Goal: Task Accomplishment & Management: Complete application form

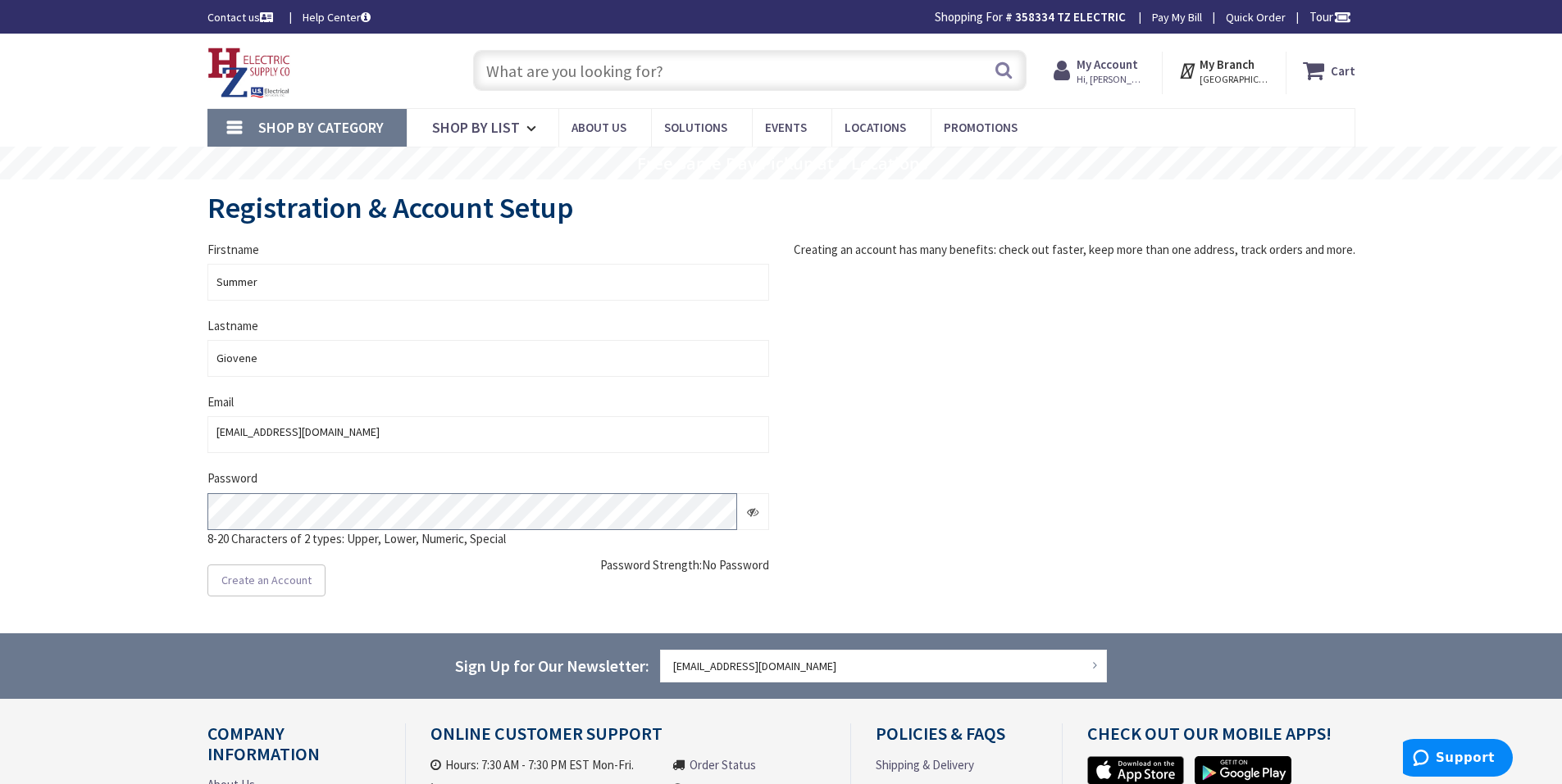
type input "Cauterskill Rd, [GEOGRAPHIC_DATA], [GEOGRAPHIC_DATA] 12414, [GEOGRAPHIC_DATA]"
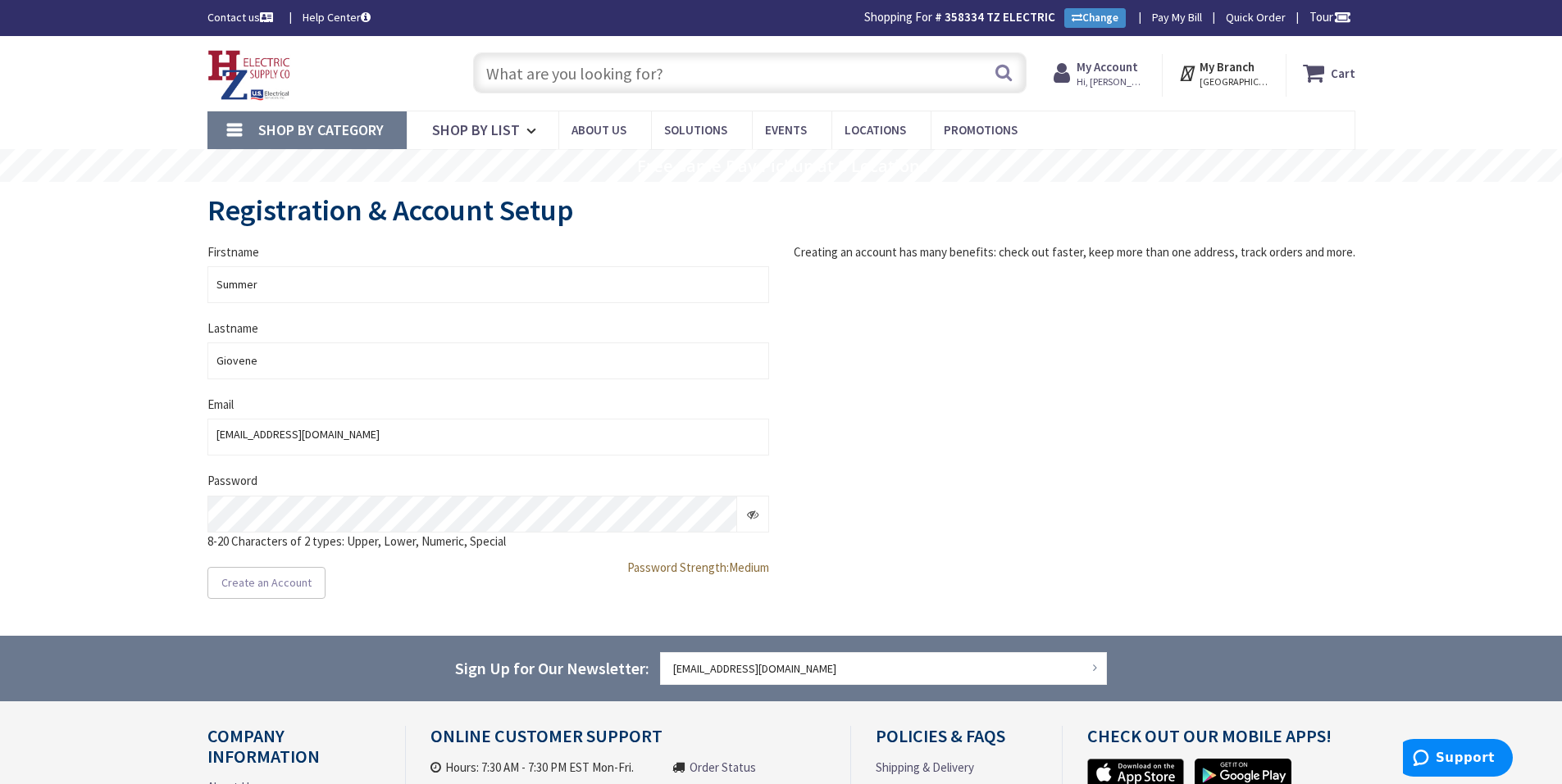
click at [1002, 506] on div "Firstname Summer Lastname Giovene Email [EMAIL_ADDRESS][DOMAIN_NAME] [EMAIL_ADD…" at bounding box center [781, 421] width 1173 height 356
click at [753, 529] on span at bounding box center [753, 513] width 32 height 37
click at [759, 521] on span at bounding box center [749, 513] width 39 height 37
click at [301, 575] on span "Create an Account" at bounding box center [266, 583] width 90 height 15
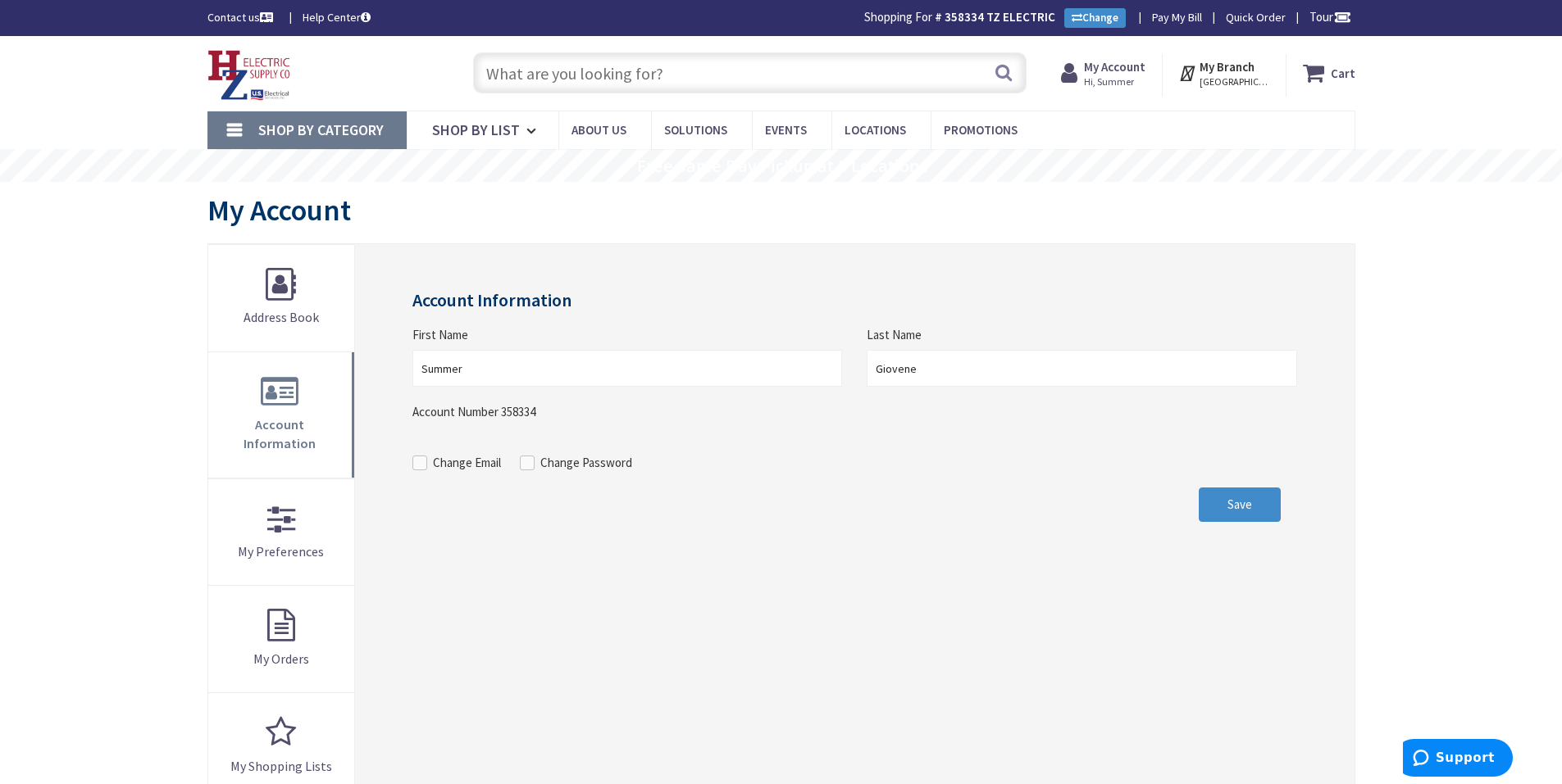
click at [335, 122] on span "Shop By Category" at bounding box center [321, 130] width 125 height 19
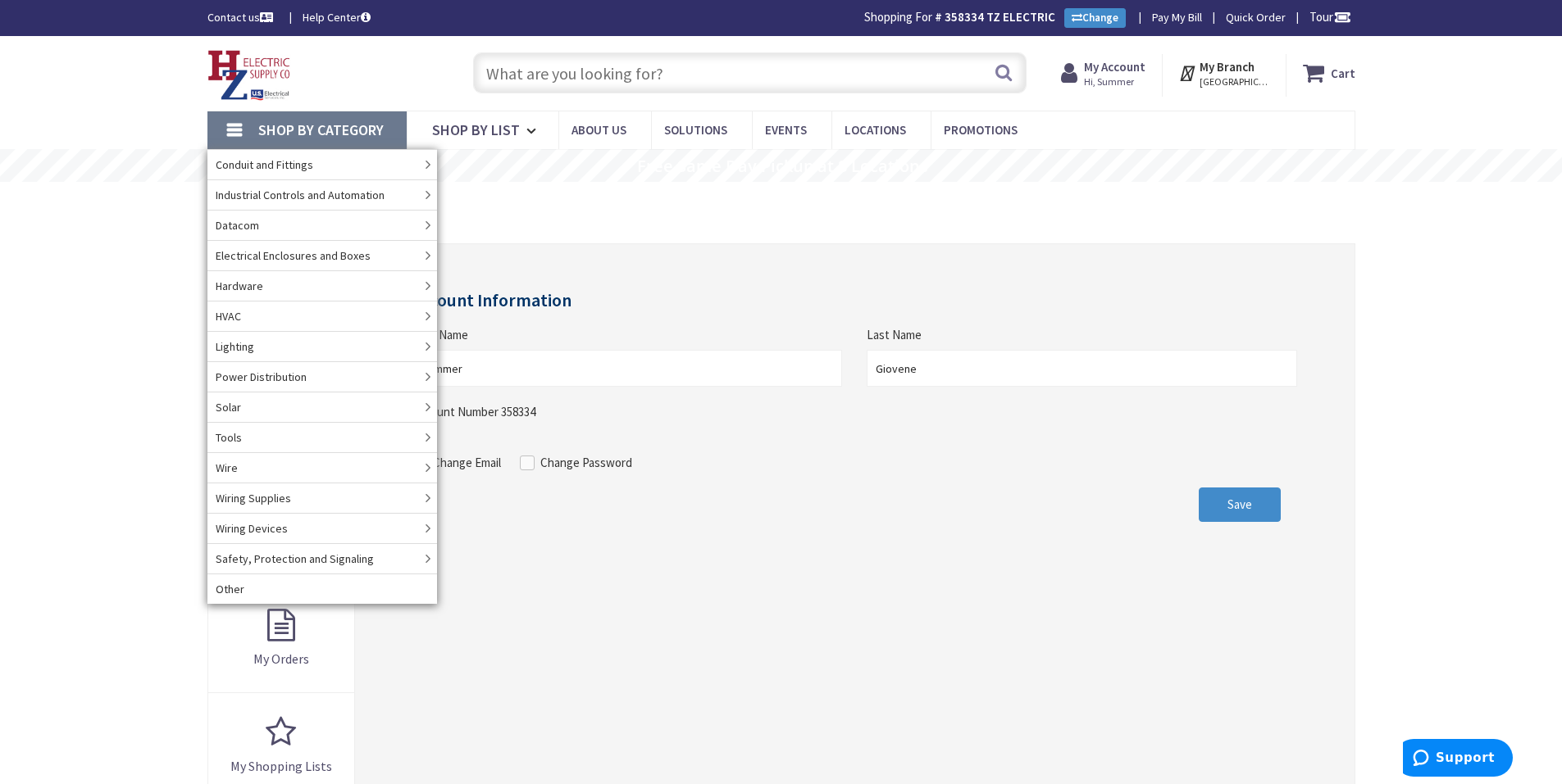
click at [343, 133] on span "Shop By Category" at bounding box center [321, 130] width 125 height 19
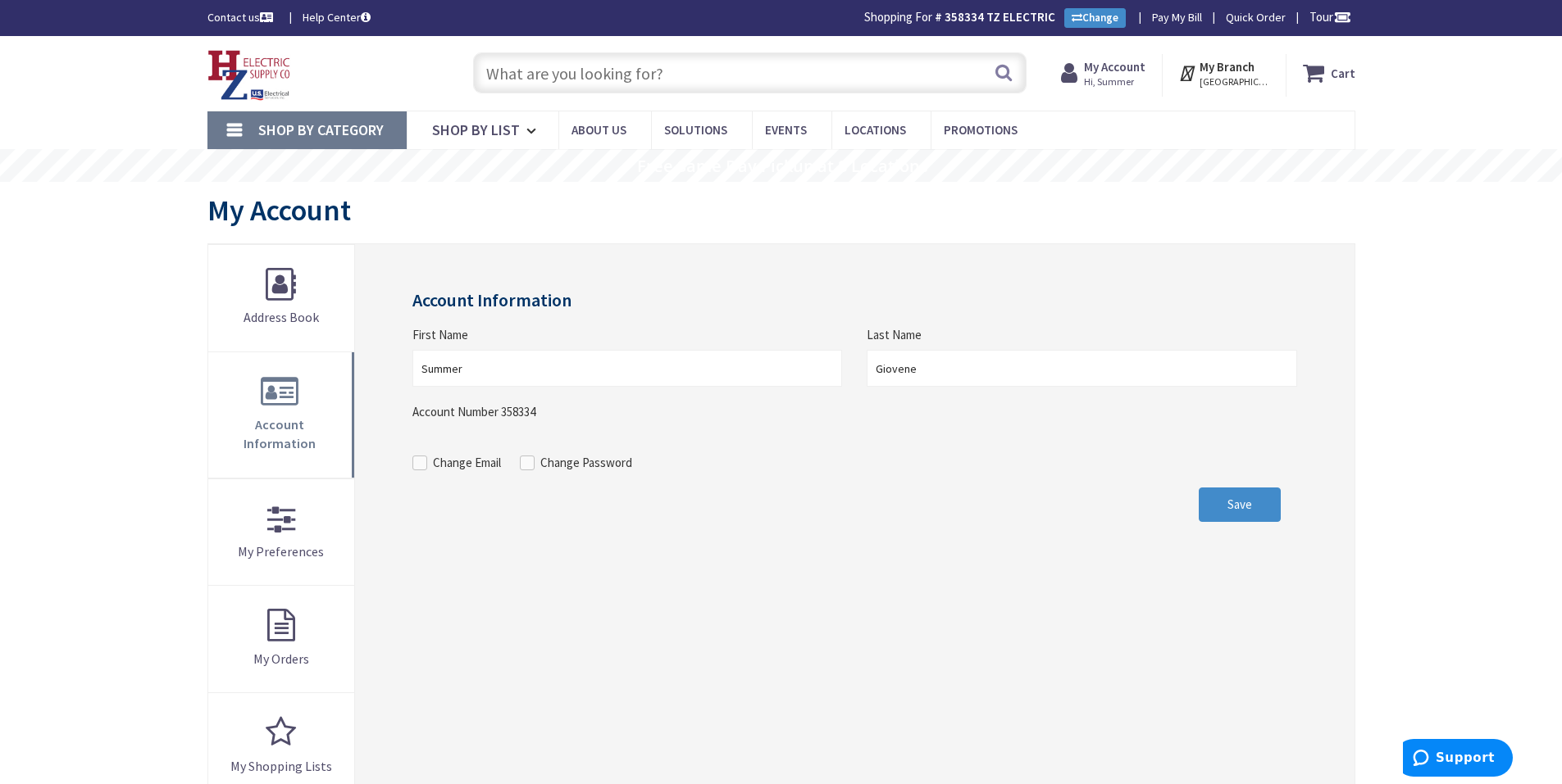
click at [99, 245] on div "Skip to Content Toggle Nav Search Cart My Cart Close" at bounding box center [781, 730] width 1562 height 1389
